Goal: Information Seeking & Learning: Learn about a topic

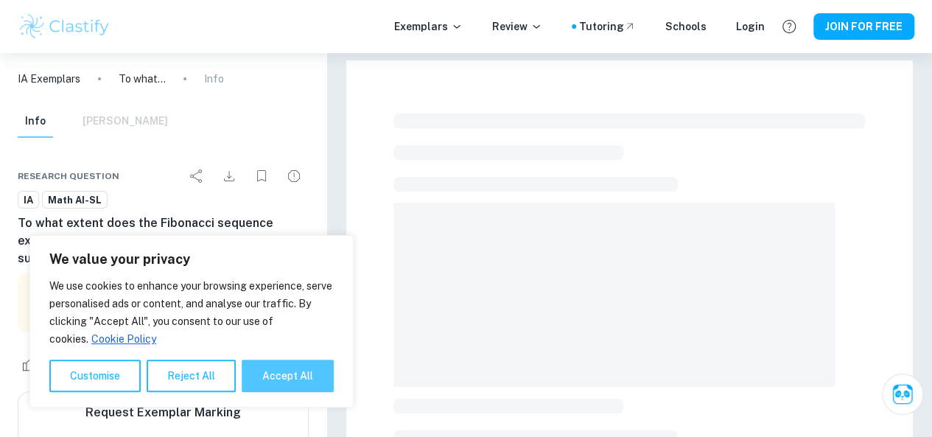
click at [295, 387] on button "Accept All" at bounding box center [288, 375] width 92 height 32
checkbox input "true"
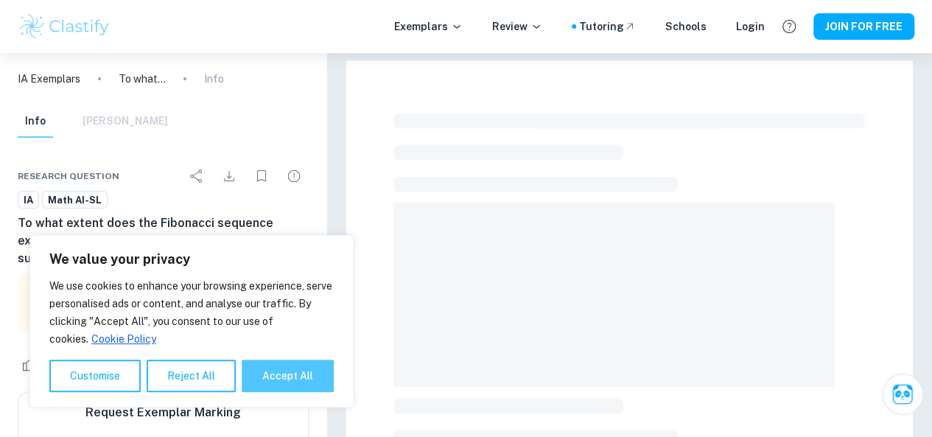
checkbox input "true"
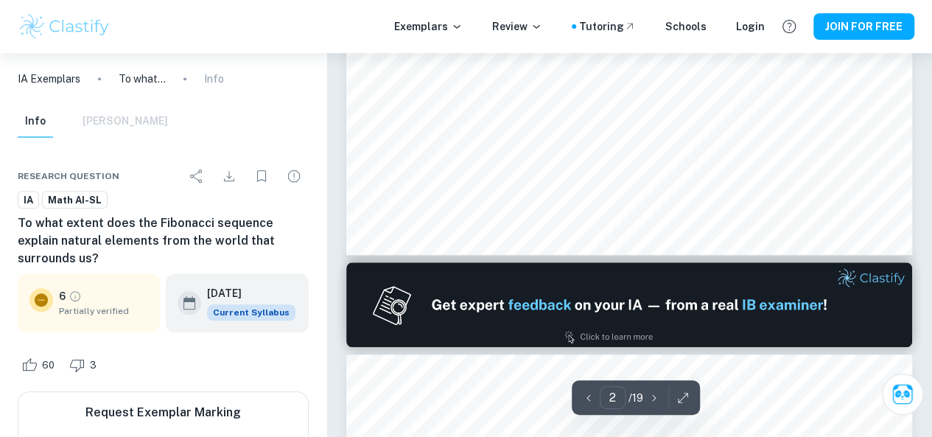
type input "1"
